Goal: Information Seeking & Learning: Learn about a topic

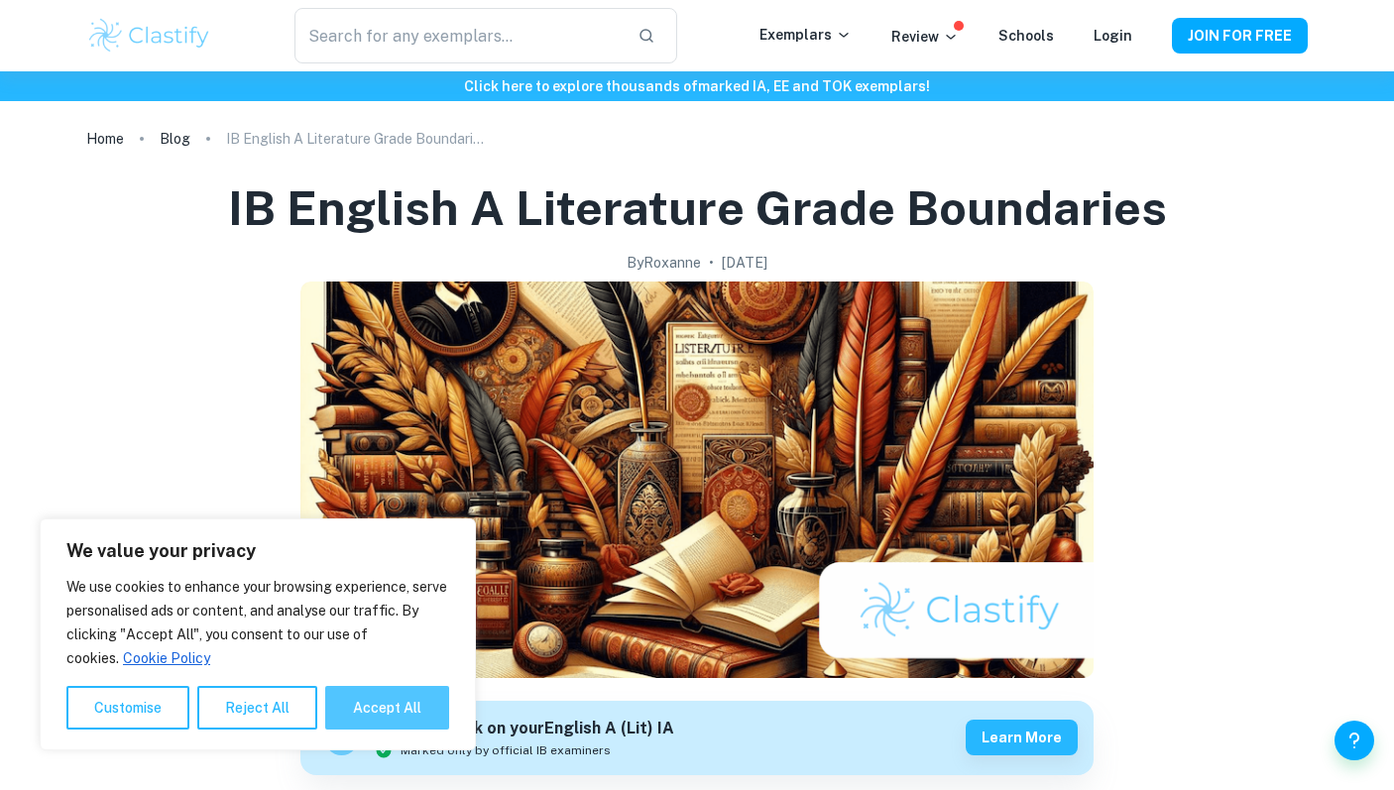
click at [405, 713] on button "Accept All" at bounding box center [387, 708] width 124 height 44
checkbox input "true"
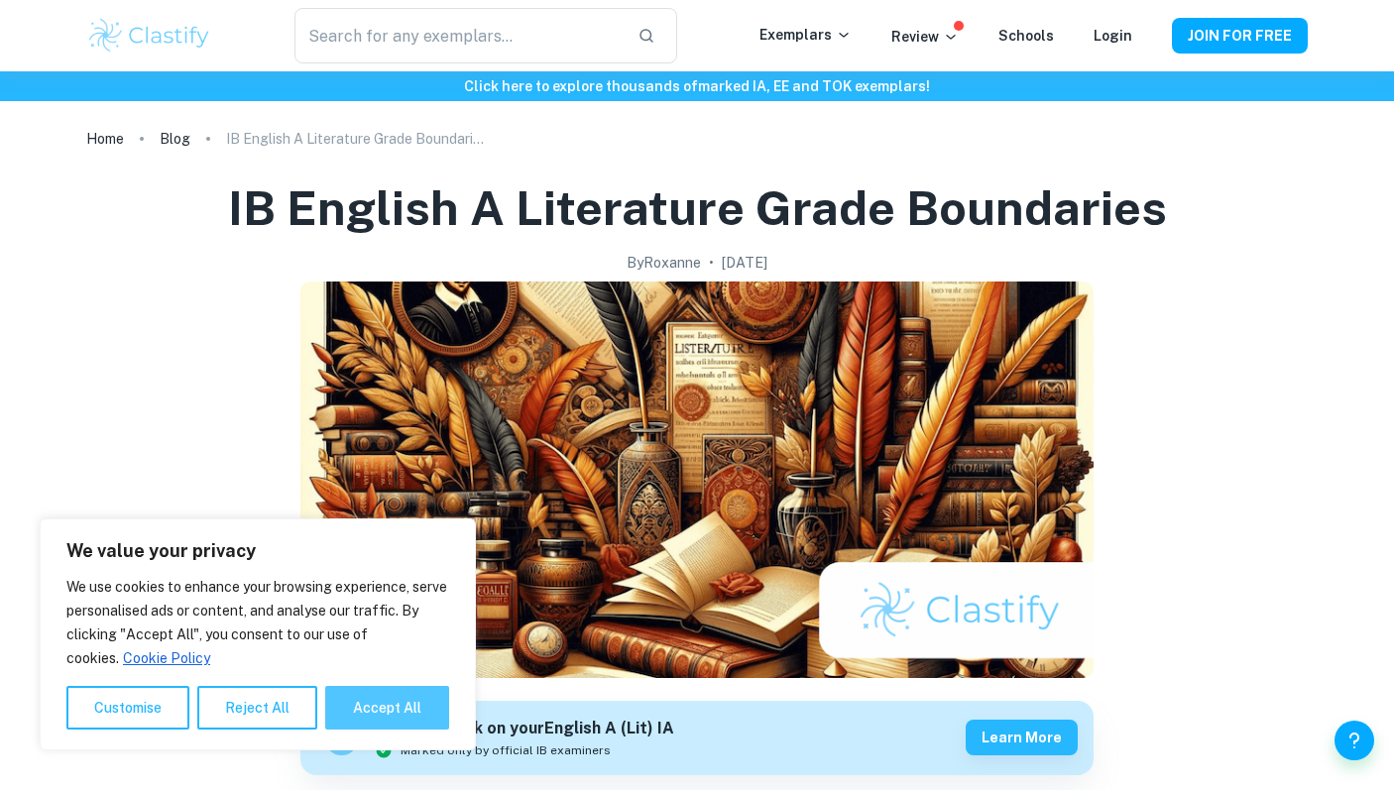
checkbox input "true"
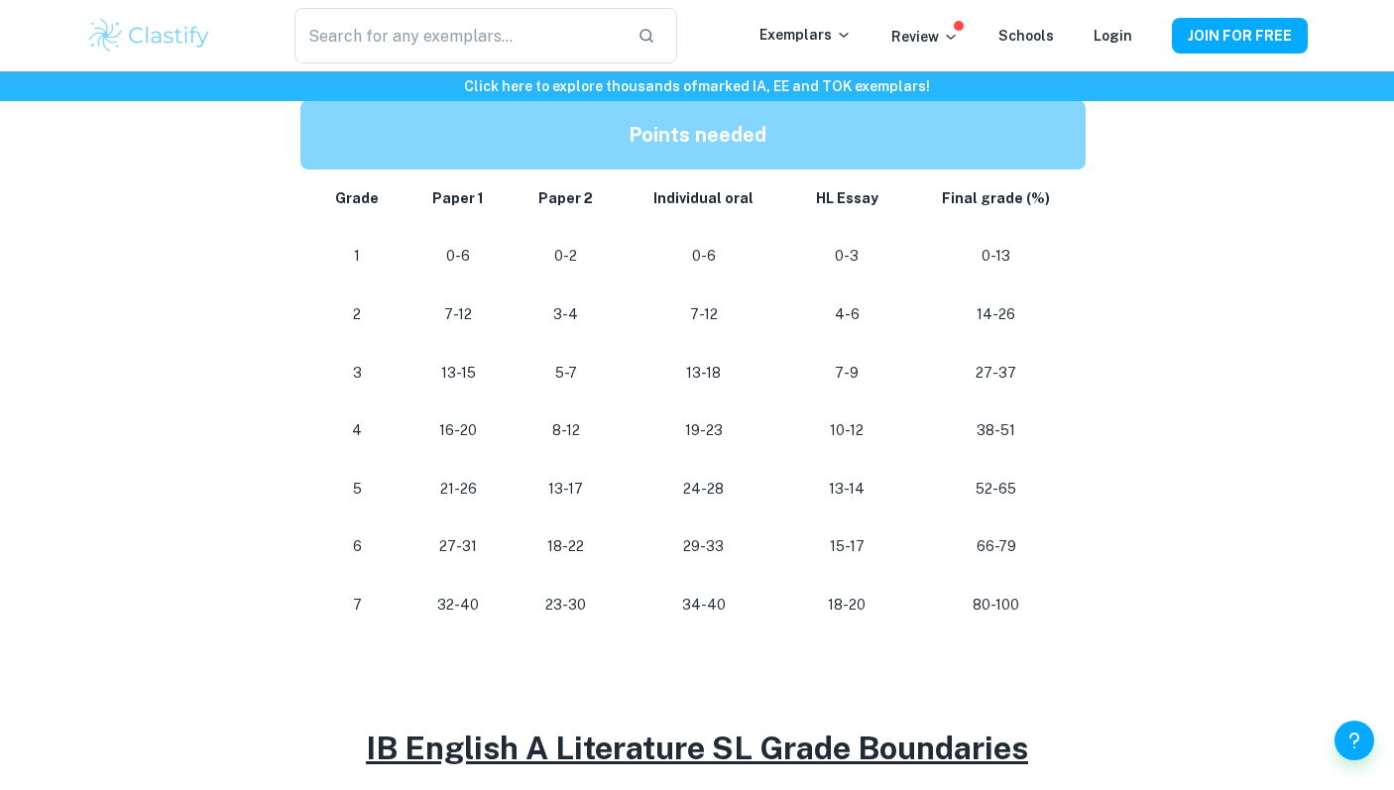
scroll to position [1059, 0]
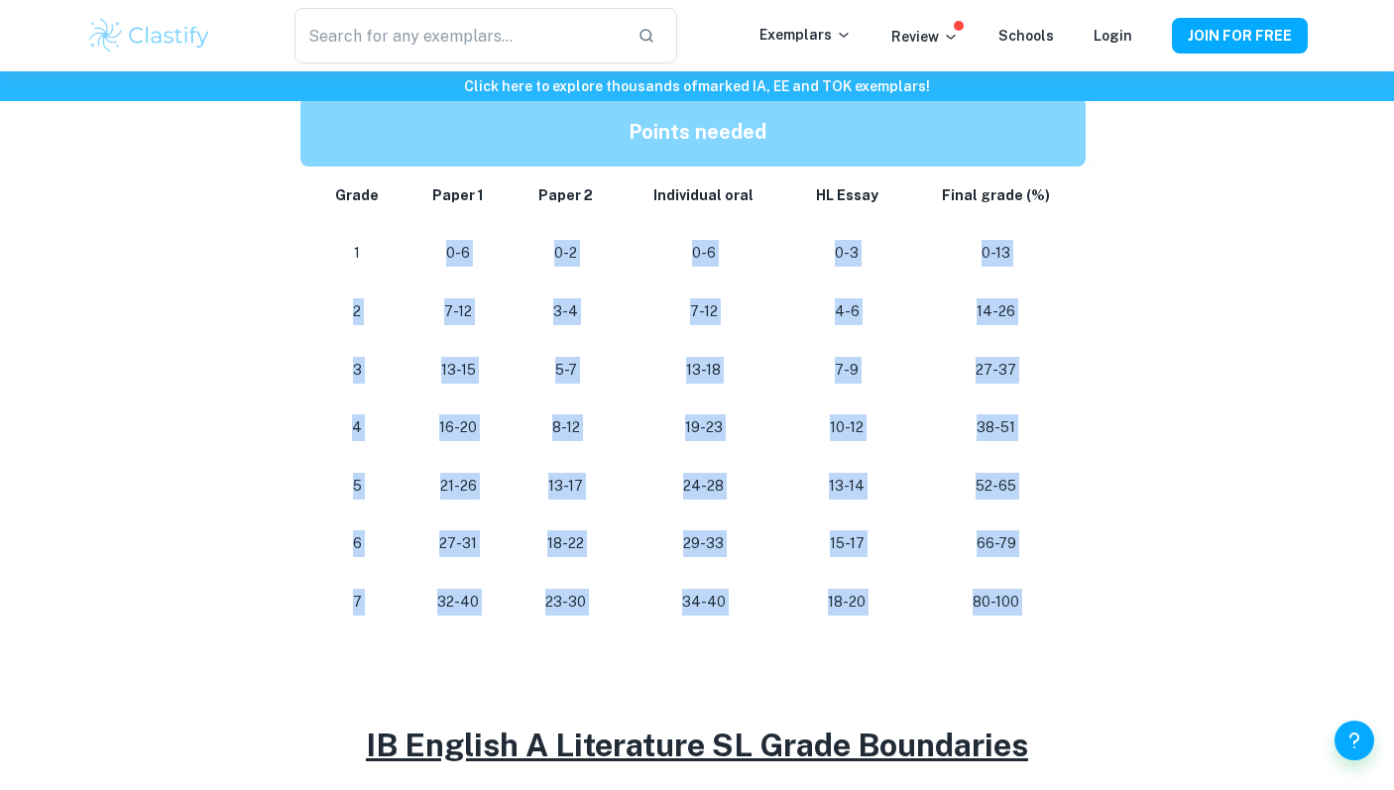
drag, startPoint x: 434, startPoint y: 250, endPoint x: 519, endPoint y: 643, distance: 402.6
click at [519, 643] on div "Do you need some guidance in preparing for your IB English A Literature exams o…" at bounding box center [696, 646] width 793 height 1796
click at [519, 643] on p at bounding box center [696, 646] width 793 height 30
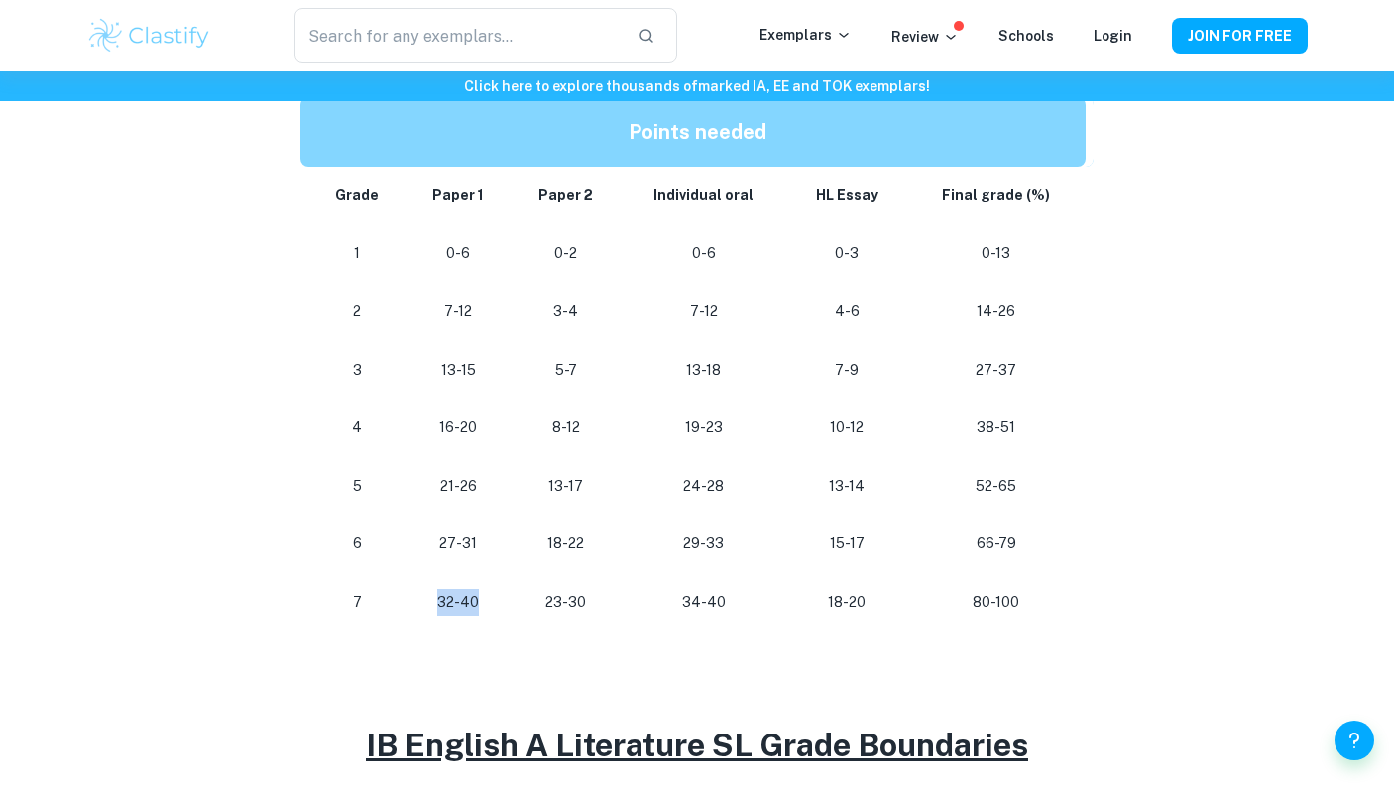
drag, startPoint x: 496, startPoint y: 599, endPoint x: 427, endPoint y: 599, distance: 68.4
click at [427, 599] on p "32-40" at bounding box center [457, 602] width 73 height 27
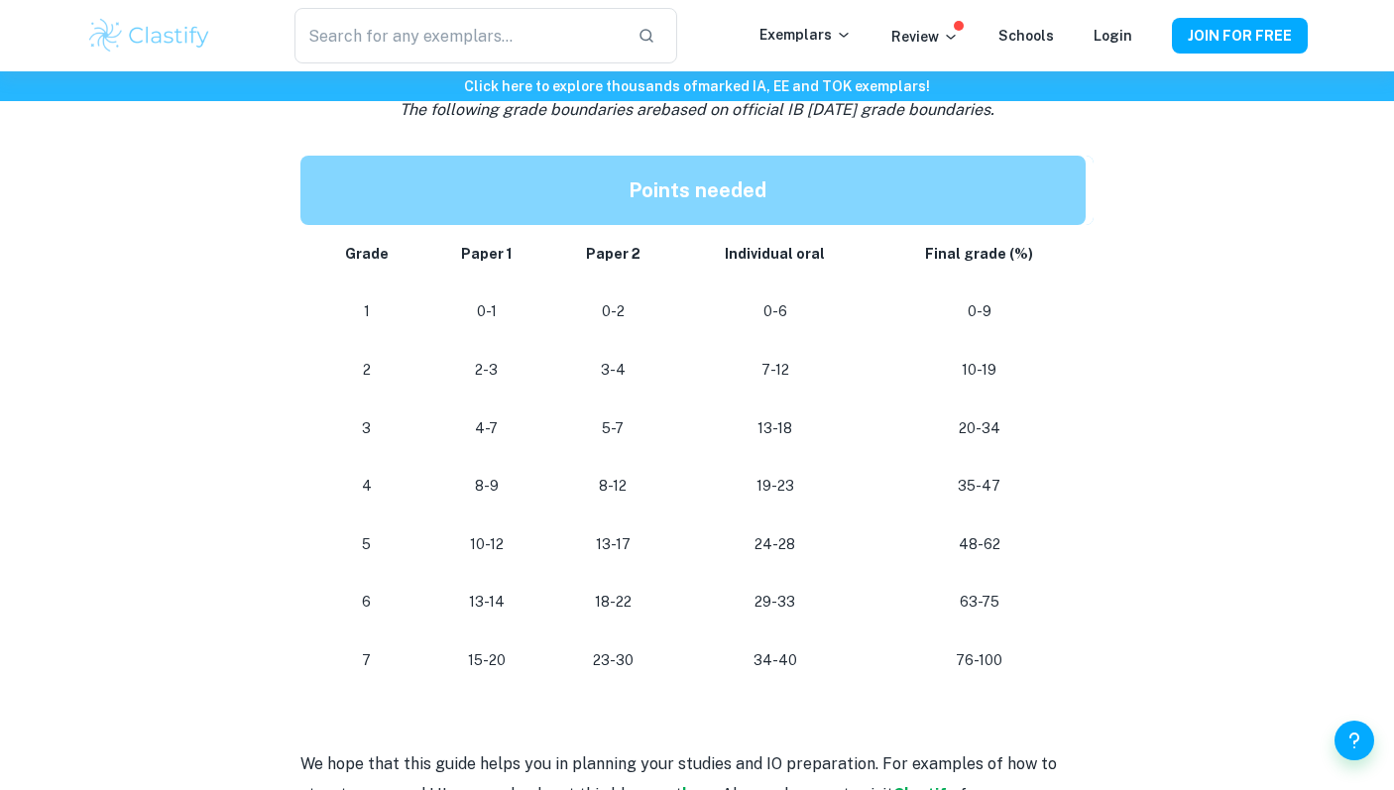
scroll to position [1769, 0]
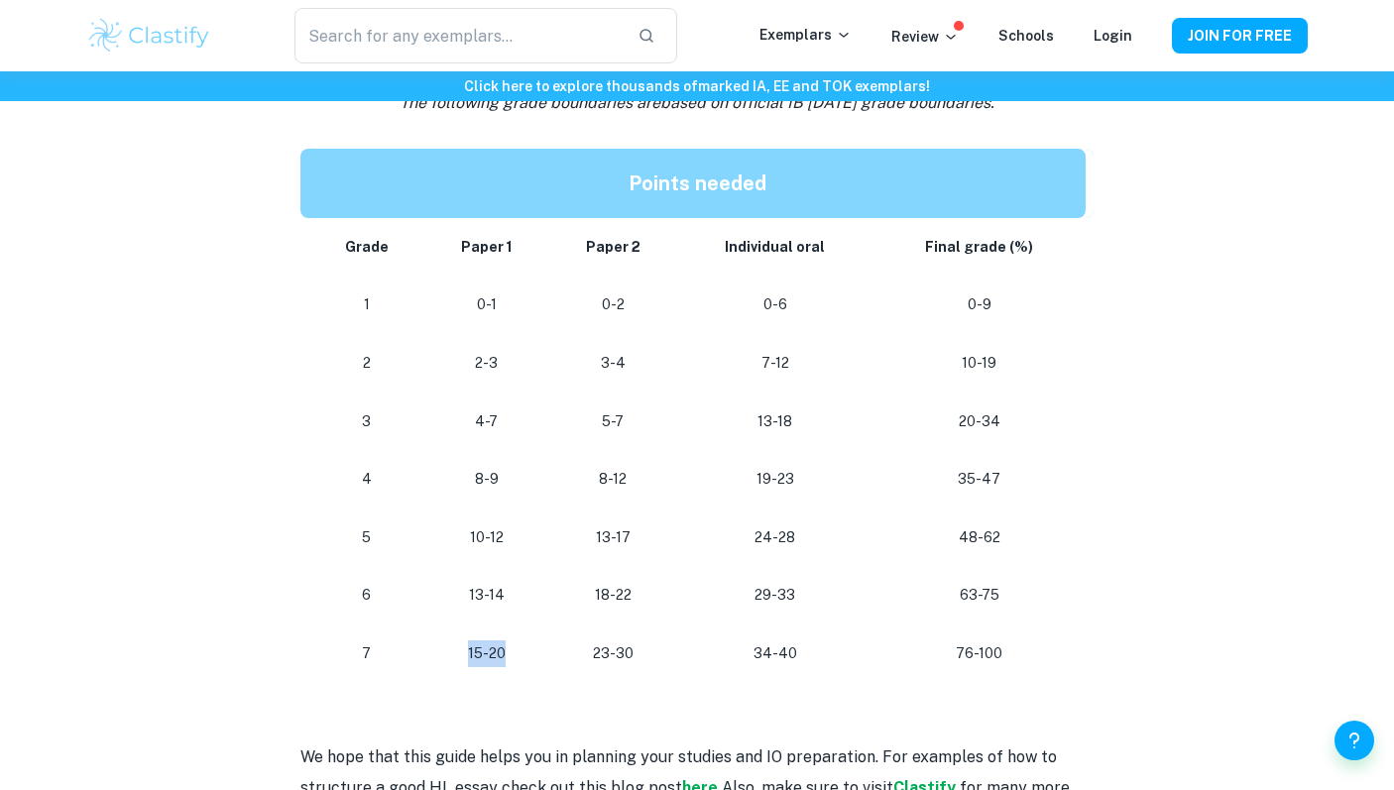
drag, startPoint x: 459, startPoint y: 654, endPoint x: 516, endPoint y: 656, distance: 57.5
click at [516, 656] on p "15-20" at bounding box center [486, 653] width 92 height 27
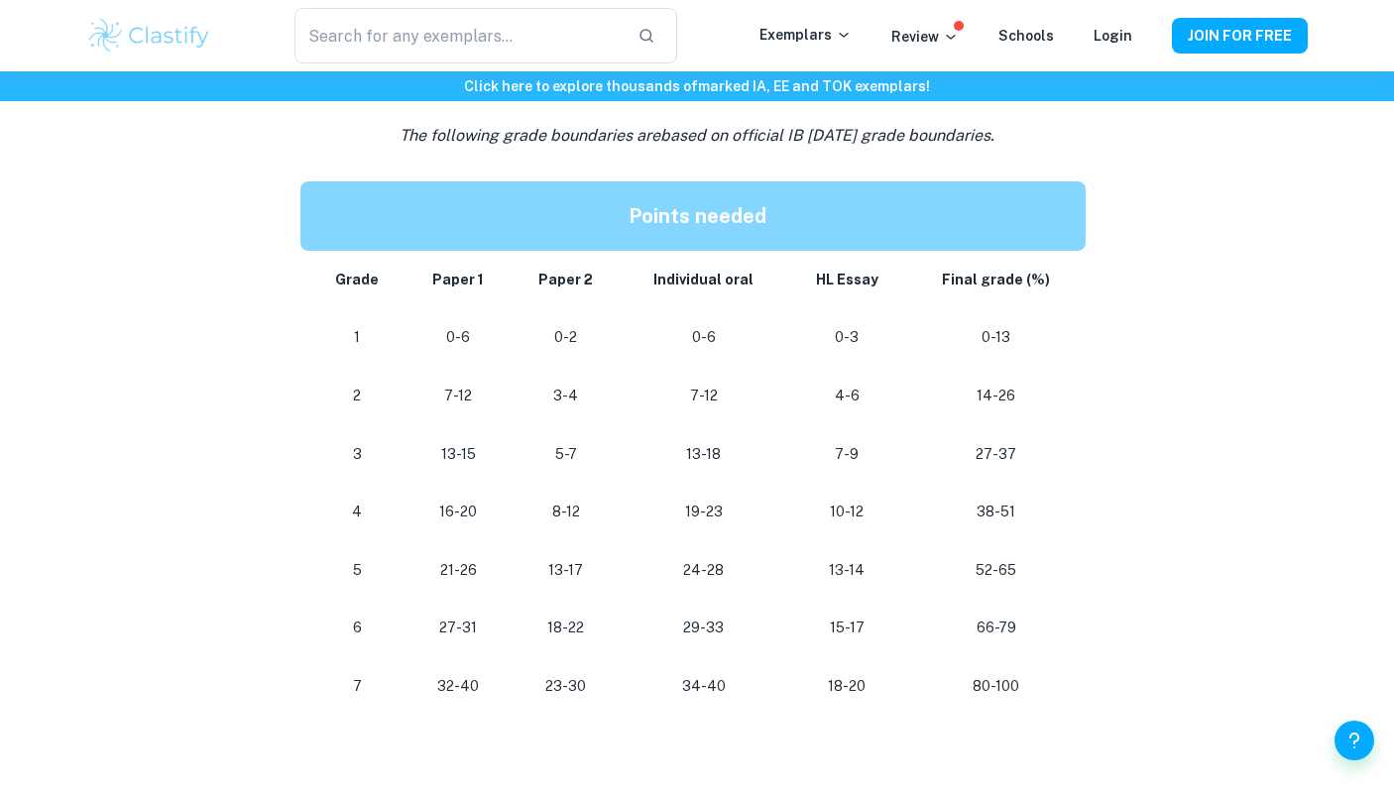
scroll to position [986, 0]
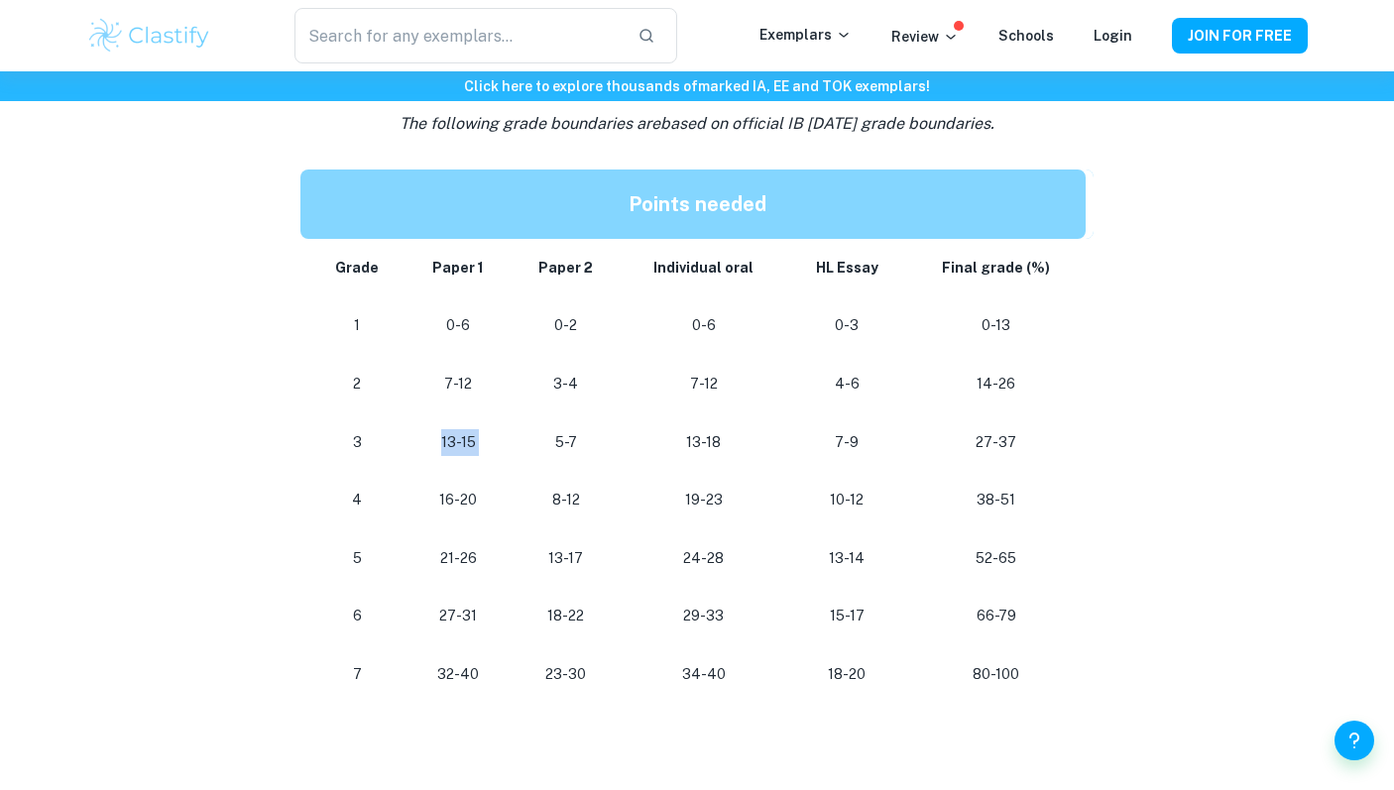
drag, startPoint x: 440, startPoint y: 438, endPoint x: 529, endPoint y: 439, distance: 89.2
click at [529, 439] on tr "3 13-15 5-7 13-18 7-9 27-37" at bounding box center [696, 442] width 793 height 58
click at [529, 439] on p "5-7" at bounding box center [565, 442] width 77 height 27
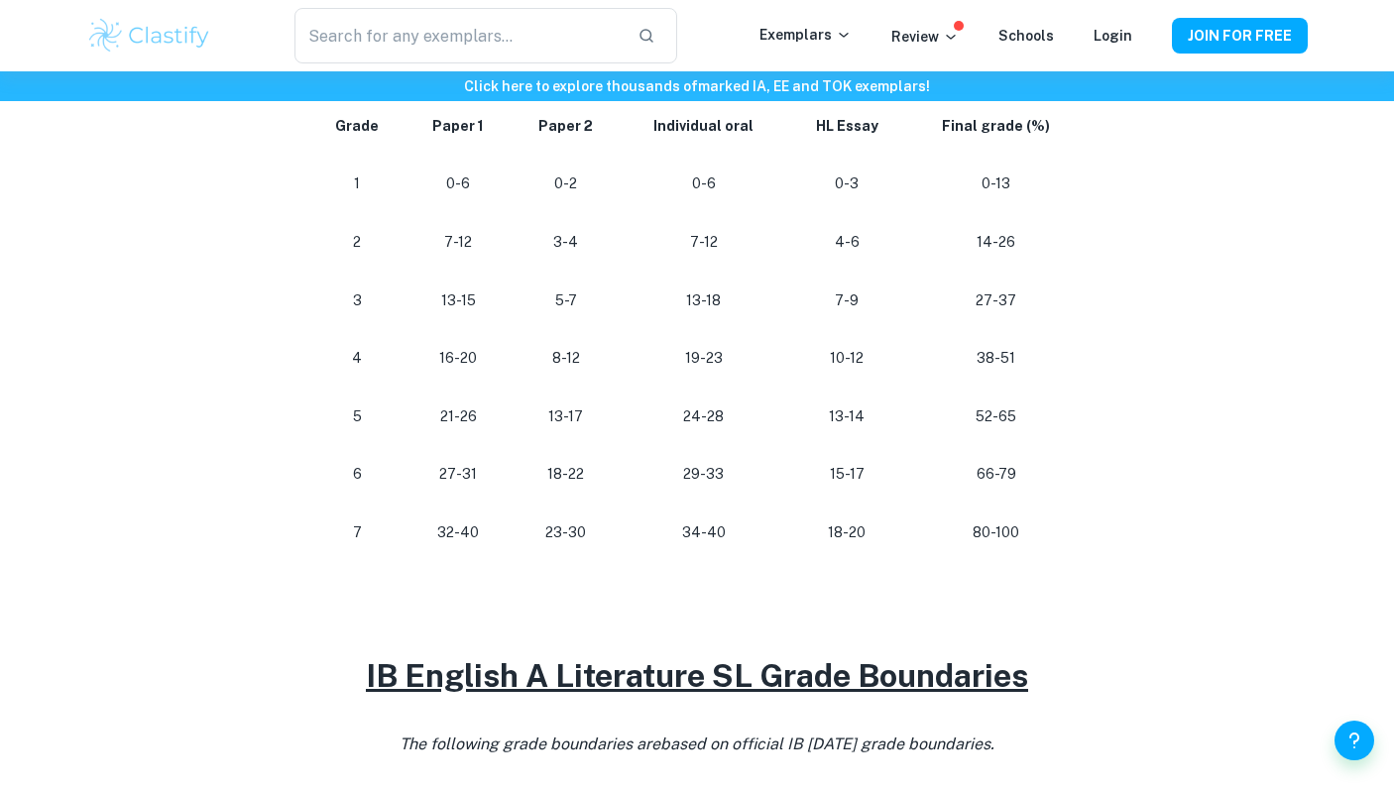
scroll to position [1101, 0]
